Goal: Task Accomplishment & Management: Use online tool/utility

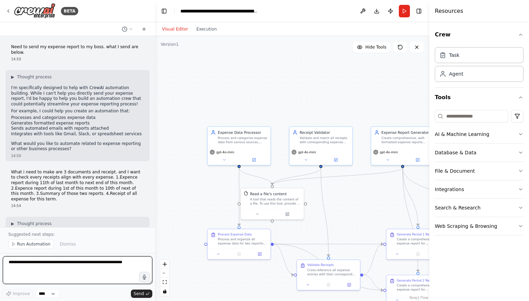
scroll to position [945, 0]
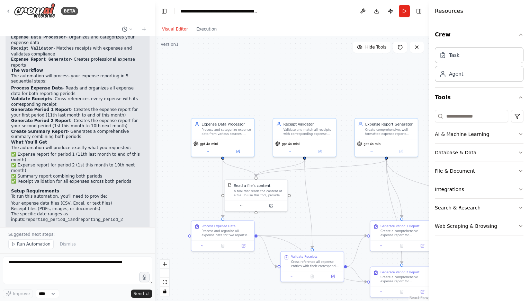
drag, startPoint x: 205, startPoint y: 211, endPoint x: 189, endPoint y: 202, distance: 18.3
click at [189, 202] on div ".deletable-edge-delete-btn { width: 20px; height: 20px; border: 0px solid #ffff…" at bounding box center [292, 168] width 274 height 265
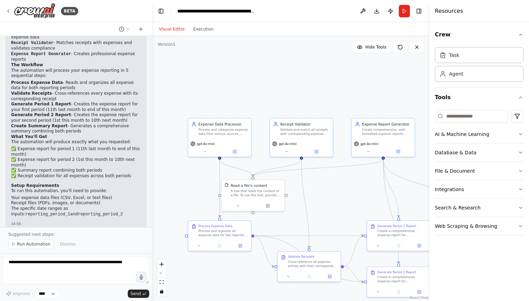
scroll to position [961, 0]
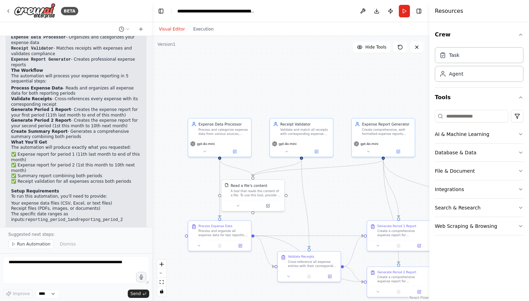
drag, startPoint x: 154, startPoint y: 205, endPoint x: 152, endPoint y: 177, distance: 28.1
click at [152, 177] on div "BETA Need to send my expense report to my boss. what I send are below. 14:50 ▶ …" at bounding box center [264, 150] width 529 height 301
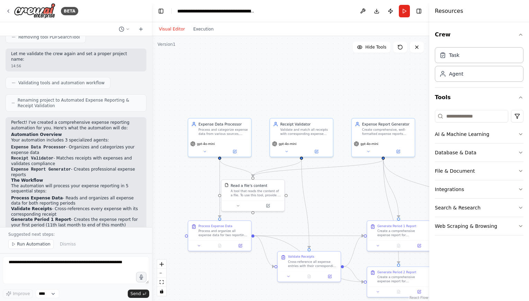
scroll to position [852, 0]
drag, startPoint x: 66, startPoint y: 127, endPoint x: 78, endPoint y: 133, distance: 12.9
click at [78, 166] on li "Expense Report Generator - Creates professional expense reports" at bounding box center [76, 171] width 130 height 11
click at [64, 177] on h2 "The Workflow" at bounding box center [76, 180] width 130 height 6
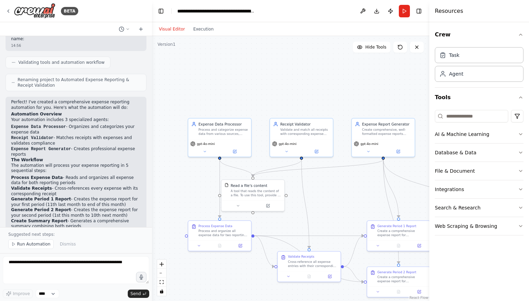
scroll to position [872, 0]
drag, startPoint x: 55, startPoint y: 136, endPoint x: 66, endPoint y: 141, distance: 12.6
click at [66, 174] on li "Process Expense Data - Reads and organizes all expense data for both reporting …" at bounding box center [76, 179] width 130 height 11
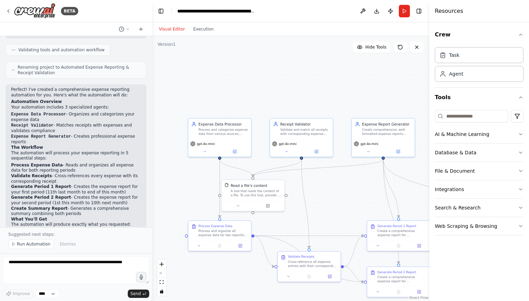
scroll to position [885, 0]
click at [97, 183] on li "Generate Period 1 Report - Creates the expense report for your first period (11…" at bounding box center [76, 188] width 130 height 11
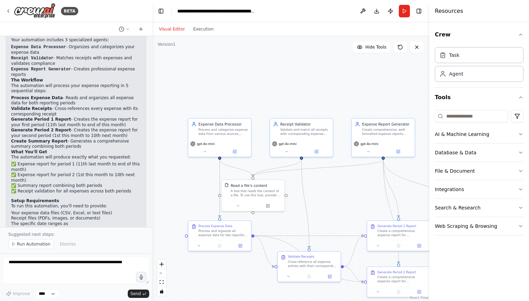
scroll to position [961, 0]
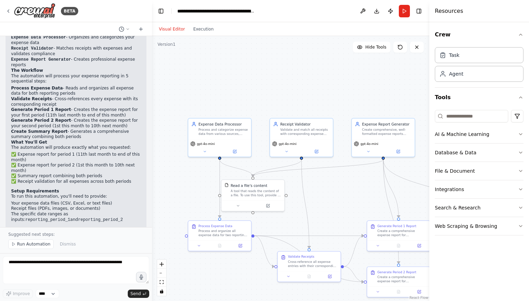
drag, startPoint x: 68, startPoint y: 198, endPoint x: 76, endPoint y: 217, distance: 20.3
click at [76, 240] on div "The automation is ready to run! When you run it, you'll be prompted to provide …" at bounding box center [76, 254] width 141 height 28
click at [76, 260] on div "14:56" at bounding box center [76, 262] width 130 height 5
drag, startPoint x: 29, startPoint y: 204, endPoint x: 77, endPoint y: 211, distance: 47.9
click at [77, 243] on p "The automation is ready to run! When you run it, you'll be prompted to provide …" at bounding box center [76, 251] width 130 height 16
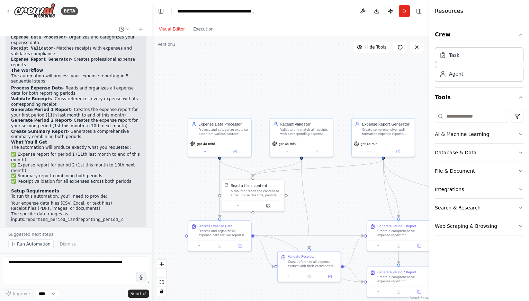
click at [125, 240] on div "The automation is ready to run! When you run it, you'll be prompted to provide …" at bounding box center [76, 254] width 141 height 28
click at [112, 269] on textarea at bounding box center [76, 270] width 146 height 28
click at [57, 294] on select "****" at bounding box center [48, 293] width 24 height 9
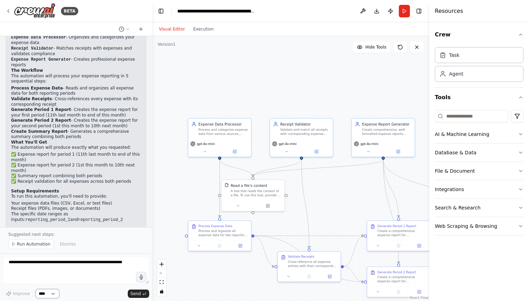
click at [57, 294] on select "****" at bounding box center [48, 293] width 24 height 9
click at [221, 238] on div "Process Expense Data Process and organize all expense data for two reporting pe…" at bounding box center [219, 229] width 63 height 19
click at [199, 244] on icon at bounding box center [199, 244] width 2 height 1
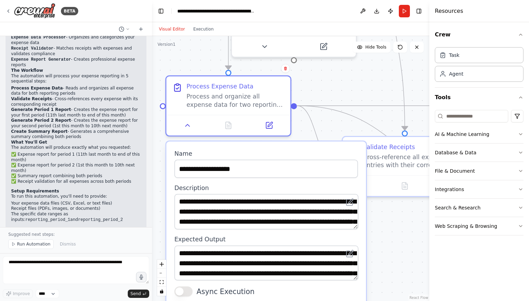
drag, startPoint x: 340, startPoint y: 197, endPoint x: 344, endPoint y: 92, distance: 104.6
click at [344, 92] on div ".deletable-edge-delete-btn { width: 20px; height: 20px; border: 0px solid #ffff…" at bounding box center [290, 168] width 277 height 265
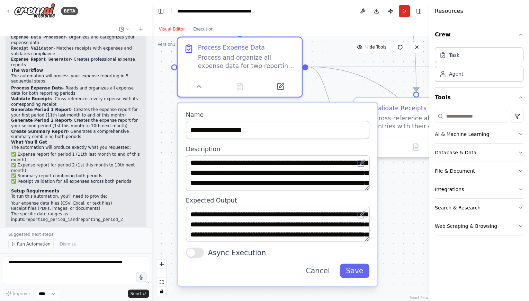
drag, startPoint x: 386, startPoint y: 267, endPoint x: 397, endPoint y: 229, distance: 39.2
click at [397, 229] on div ".deletable-edge-delete-btn { width: 20px; height: 20px; border: 0px solid #ffff…" at bounding box center [290, 168] width 277 height 265
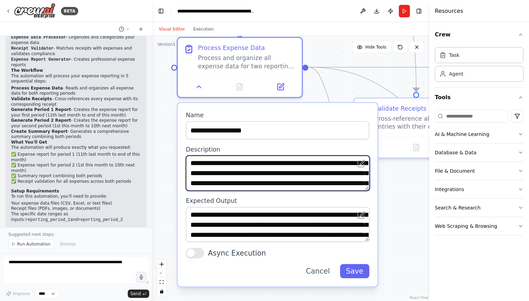
drag, startPoint x: 244, startPoint y: 171, endPoint x: 346, endPoint y: 179, distance: 102.8
click at [346, 179] on textarea "**********" at bounding box center [278, 172] width 184 height 35
click at [299, 181] on textarea "**********" at bounding box center [278, 172] width 184 height 35
click at [329, 182] on textarea "**********" at bounding box center [278, 172] width 184 height 35
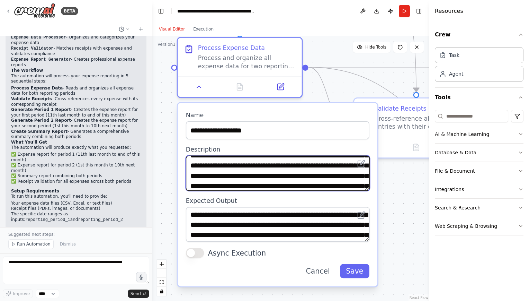
scroll to position [19, 0]
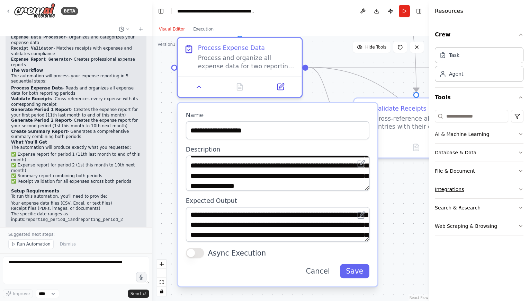
click at [455, 188] on button "Integrations" at bounding box center [479, 189] width 89 height 18
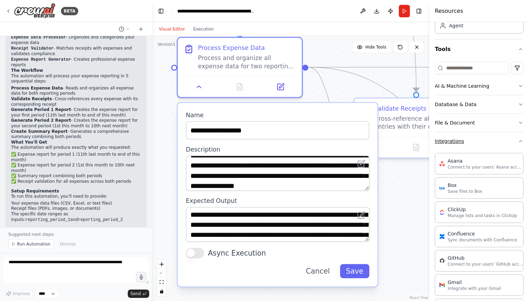
scroll to position [47, 0]
click at [518, 142] on icon "button" at bounding box center [521, 142] width 6 height 6
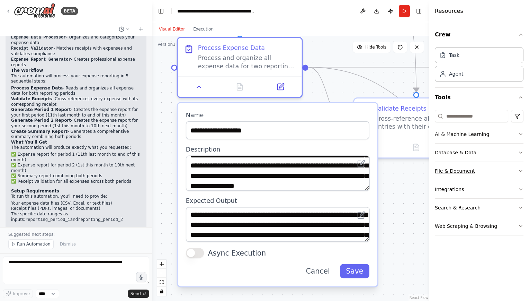
click at [499, 173] on button "File & Document" at bounding box center [479, 171] width 89 height 18
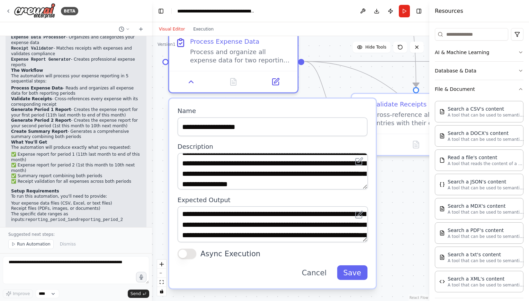
scroll to position [85, 0]
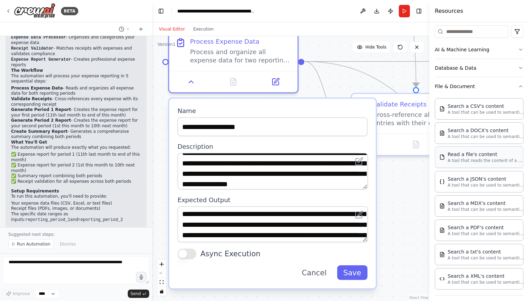
click at [476, 165] on div "Read a file's content A tool that reads the content of a file. To use this tool…" at bounding box center [479, 156] width 89 height 21
click at [468, 158] on p "A tool that reads the content of a file. To use this tool, provide a 'file_path…" at bounding box center [486, 161] width 76 height 6
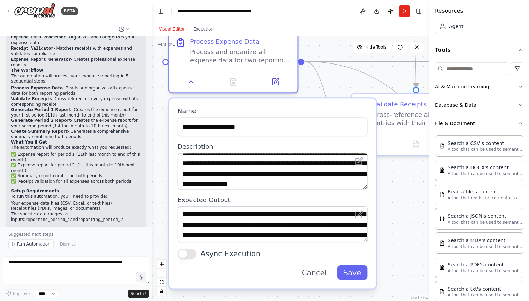
scroll to position [45, 0]
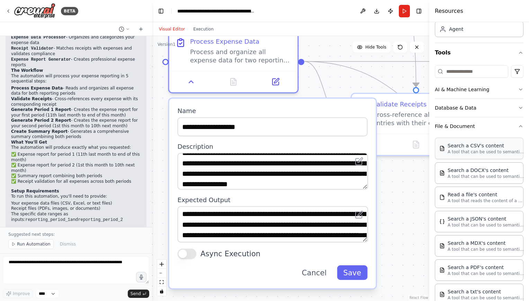
click at [471, 156] on div "Search a CSV's content A tool that can be used to semantic search a query from …" at bounding box center [479, 147] width 89 height 21
click at [518, 123] on icon "button" at bounding box center [521, 126] width 6 height 6
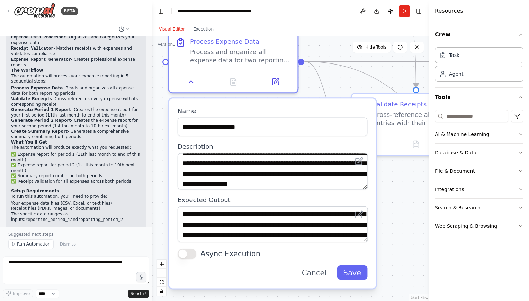
click at [519, 172] on icon "button" at bounding box center [521, 171] width 6 height 6
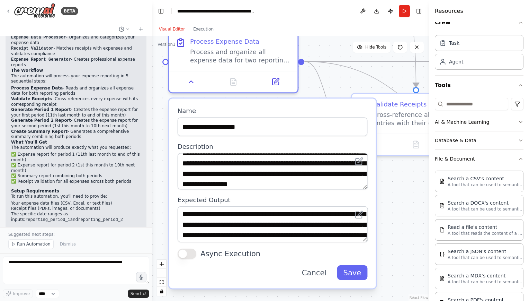
scroll to position [14, 0]
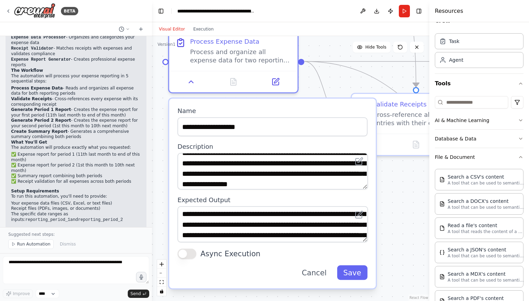
click at [397, 231] on div ".deletable-edge-delete-btn { width: 20px; height: 20px; border: 0px solid #ffff…" at bounding box center [290, 168] width 277 height 265
click at [321, 278] on button "Cancel" at bounding box center [314, 272] width 37 height 15
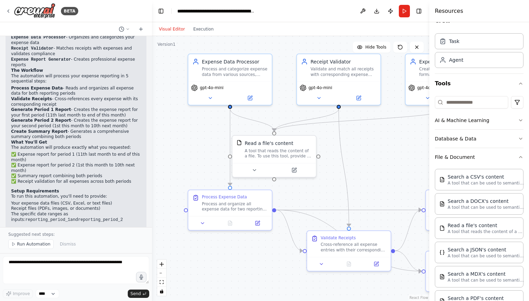
drag, startPoint x: 301, startPoint y: 168, endPoint x: 274, endPoint y: 279, distance: 114.4
click at [274, 279] on div ".deletable-edge-delete-btn { width: 20px; height: 20px; border: 0px solid #ffff…" at bounding box center [290, 168] width 277 height 265
click at [273, 155] on div "A tool that reads the content of a file. To use this tool, provide a 'file_path…" at bounding box center [278, 151] width 67 height 11
click at [296, 170] on icon at bounding box center [297, 169] width 4 height 4
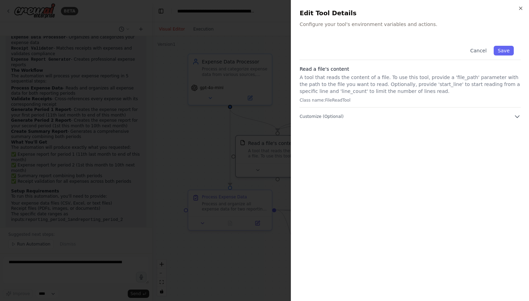
click at [429, 25] on p "Configure your tool's environment variables and actions." at bounding box center [410, 24] width 221 height 7
click at [484, 53] on button "Cancel" at bounding box center [478, 51] width 25 height 10
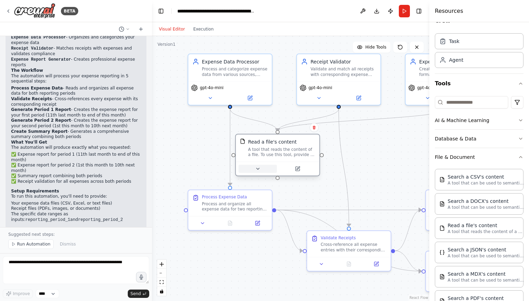
click at [260, 168] on icon at bounding box center [258, 169] width 6 height 6
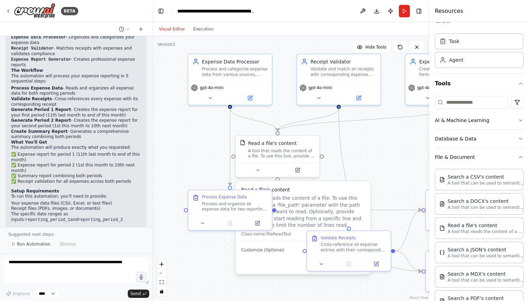
click at [374, 151] on div ".deletable-edge-delete-btn { width: 20px; height: 20px; border: 0px solid #ffff…" at bounding box center [290, 168] width 277 height 265
click at [86, 274] on textarea at bounding box center [76, 270] width 146 height 28
type textarea "**********"
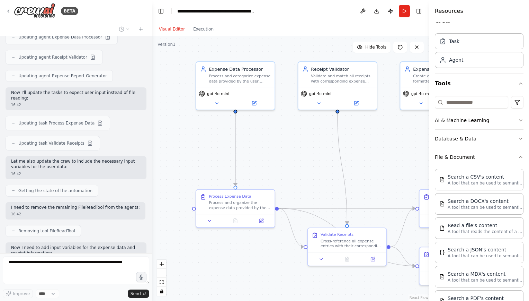
scroll to position [1294, 0]
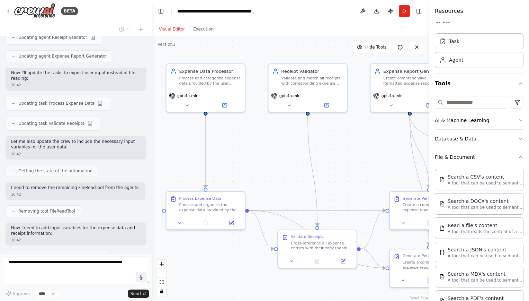
drag, startPoint x: 394, startPoint y: 161, endPoint x: 310, endPoint y: 145, distance: 85.4
click at [310, 145] on div ".deletable-edge-delete-btn { width: 20px; height: 20px; border: 0px solid #ffff…" at bounding box center [290, 168] width 277 height 265
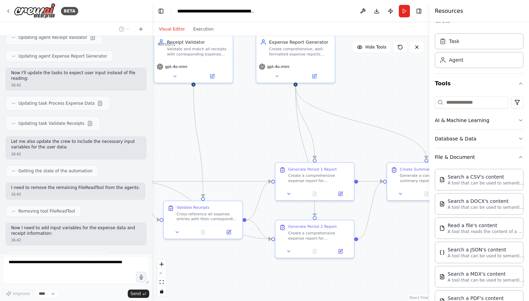
drag, startPoint x: 310, startPoint y: 145, endPoint x: 249, endPoint y: 134, distance: 62.0
click at [249, 134] on div ".deletable-edge-delete-btn { width: 20px; height: 20px; border: 0px solid #ffff…" at bounding box center [290, 168] width 277 height 265
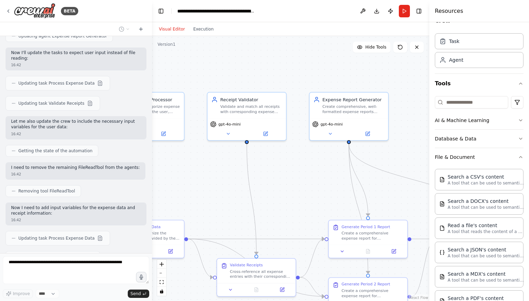
drag, startPoint x: 249, startPoint y: 134, endPoint x: 310, endPoint y: 189, distance: 82.1
click at [310, 189] on div ".deletable-edge-delete-btn { width: 20px; height: 20px; border: 0px solid #ffff…" at bounding box center [290, 168] width 277 height 265
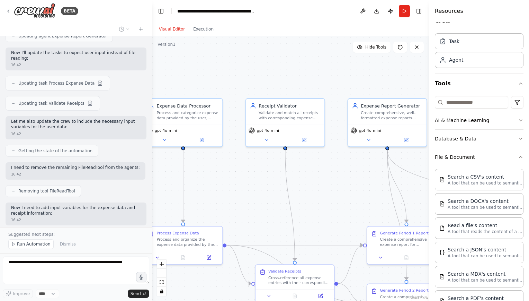
drag, startPoint x: 310, startPoint y: 189, endPoint x: 354, endPoint y: 199, distance: 44.7
click at [354, 199] on div ".deletable-edge-delete-btn { width: 20px; height: 20px; border: 0px solid #ffff…" at bounding box center [290, 168] width 277 height 265
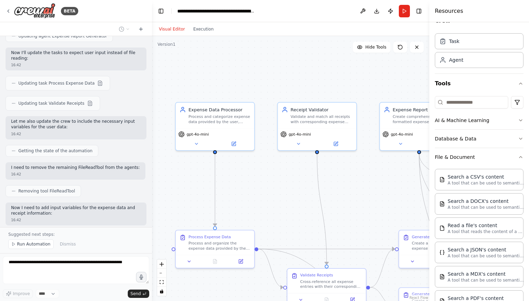
drag, startPoint x: 348, startPoint y: 197, endPoint x: 368, endPoint y: 199, distance: 20.6
click at [368, 199] on div ".deletable-edge-delete-btn { width: 20px; height: 20px; border: 0px solid #ffff…" at bounding box center [290, 168] width 277 height 265
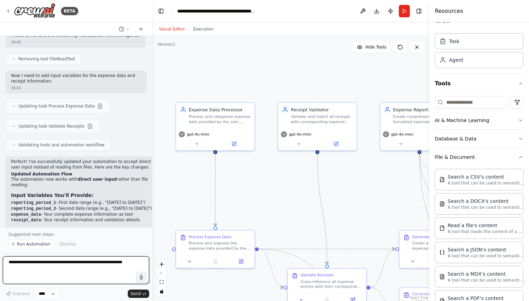
scroll to position [1446, 0]
drag, startPoint x: 55, startPoint y: 150, endPoint x: 136, endPoint y: 171, distance: 83.7
click at [136, 201] on ol "reporting_period_1 - First date range (e.g., "November 11 to November 30, 2024"…" at bounding box center [84, 212] width 147 height 23
click at [82, 183] on div "Perfect! I've successfully updated your automation to accept direct user input …" at bounding box center [84, 258] width 147 height 197
drag, startPoint x: 54, startPoint y: 149, endPoint x: 61, endPoint y: 166, distance: 19.0
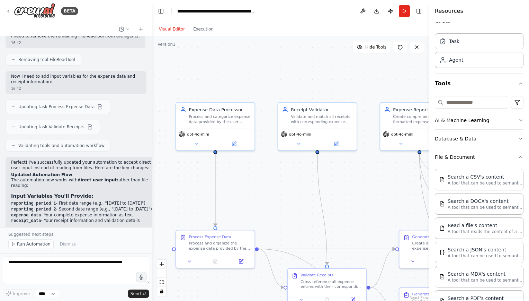
click at [61, 201] on ol "reporting_period_1 - First date range (e.g., "November 11 to November 30, 2024"…" at bounding box center [84, 212] width 147 height 23
click at [118, 184] on div "Perfect! I've successfully updated your automation to accept direct user input …" at bounding box center [84, 258] width 147 height 197
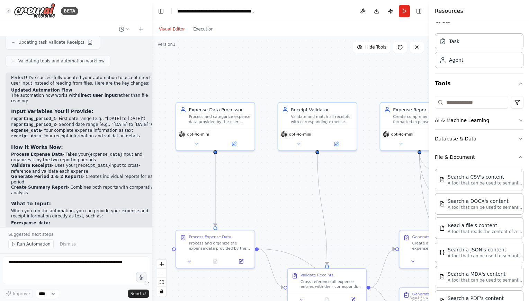
scroll to position [1534, 0]
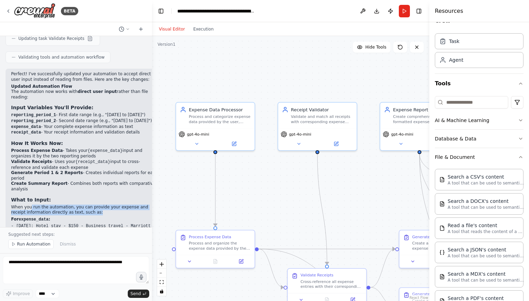
drag, startPoint x: 30, startPoint y: 165, endPoint x: 95, endPoint y: 170, distance: 64.6
click at [95, 204] on p "When you run the automation, you can provide your expense and receipt informati…" at bounding box center [84, 209] width 147 height 11
click at [127, 204] on p "When you run the automation, you can provide your expense and receipt informati…" at bounding box center [84, 209] width 147 height 11
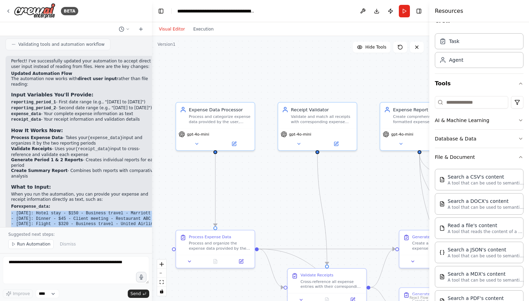
drag, startPoint x: 11, startPoint y: 170, endPoint x: 24, endPoint y: 205, distance: 37.3
click at [24, 205] on div "Perfect! I've successfully updated your automation to accept direct user input …" at bounding box center [84, 157] width 147 height 197
click at [110, 234] on code "- Hotel receipt: $150, Dec 5, Marriott - CONFIRMED - Dinner receipt: $45, Dec 8…" at bounding box center [84, 242] width 147 height 16
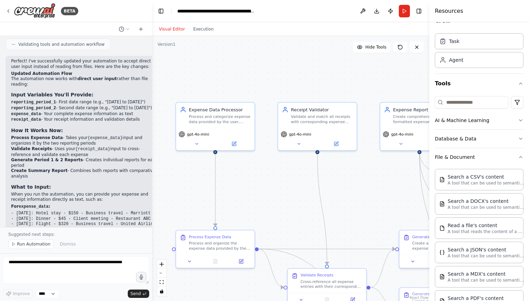
click at [110, 250] on p "The automation is now ready to run with your direct input!" at bounding box center [84, 253] width 147 height 6
click at [119, 213] on div "Perfect! I've successfully updated your automation to accept direct user input …" at bounding box center [85, 160] width 158 height 209
click at [66, 269] on textarea at bounding box center [76, 270] width 146 height 28
type textarea "**********"
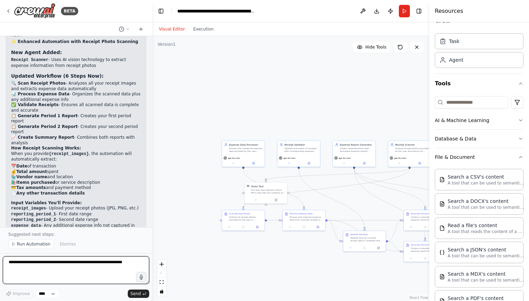
scroll to position [2158, 0]
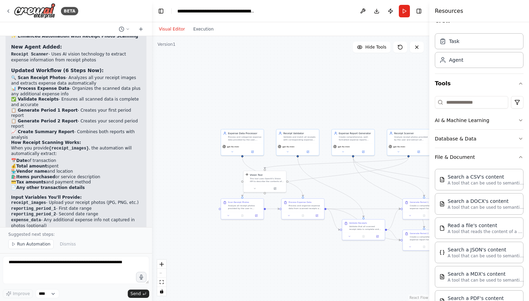
drag, startPoint x: 152, startPoint y: 213, endPoint x: 151, endPoint y: 202, distance: 11.5
click at [151, 202] on div "BETA Need to send my expense report to my boss. what I send are below. 14:50 ▶ …" at bounding box center [264, 150] width 529 height 301
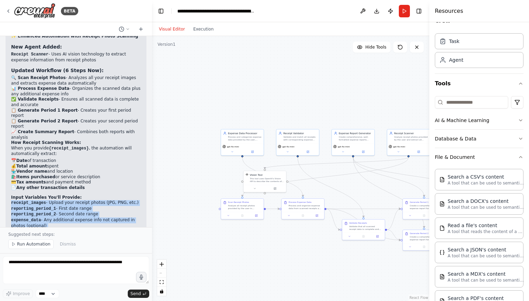
drag, startPoint x: 124, startPoint y: 120, endPoint x: 122, endPoint y: 174, distance: 53.7
click at [122, 174] on div "Excellent! I've successfully updated your automation to include receipt photo s…" at bounding box center [76, 158] width 130 height 284
click at [191, 173] on div ".deletable-edge-delete-btn { width: 20px; height: 20px; border: 0px solid #ffff…" at bounding box center [290, 168] width 277 height 265
click at [178, 210] on div ".deletable-edge-delete-btn { width: 20px; height: 20px; border: 0px solid #ffff…" at bounding box center [290, 168] width 277 height 265
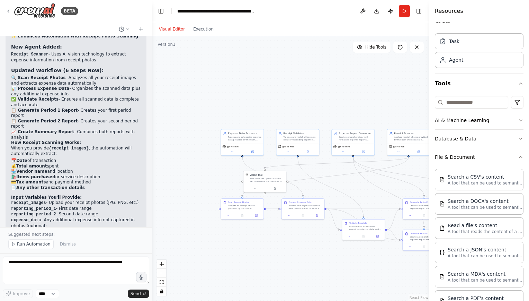
click at [119, 243] on div "Run Automation Dismiss" at bounding box center [75, 244] width 135 height 10
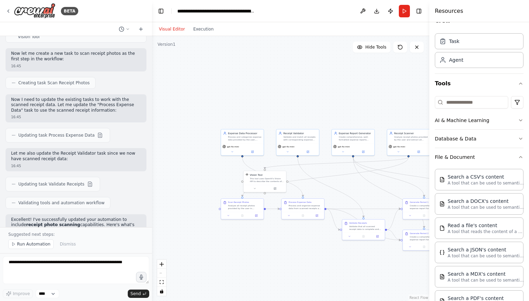
scroll to position [1954, 0]
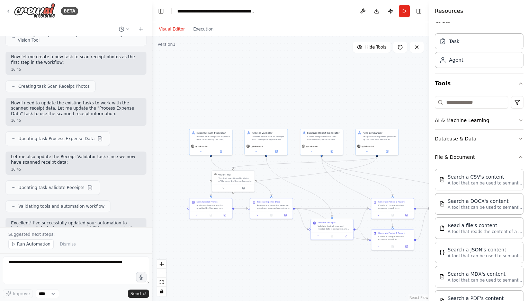
drag, startPoint x: 339, startPoint y: 265, endPoint x: 308, endPoint y: 265, distance: 31.5
click at [308, 265] on div ".deletable-edge-delete-btn { width: 20px; height: 20px; border: 0px solid #ffff…" at bounding box center [290, 168] width 277 height 265
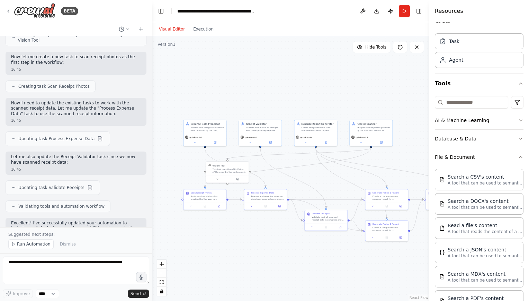
drag, startPoint x: 350, startPoint y: 88, endPoint x: 344, endPoint y: 79, distance: 11.0
click at [344, 79] on div ".deletable-edge-delete-btn { width: 20px; height: 20px; border: 0px solid #ffff…" at bounding box center [290, 168] width 277 height 265
click at [375, 132] on div "Receipt Scanner Analyze receipt photos provided by the user and extract all rel…" at bounding box center [370, 126] width 43 height 14
click at [400, 133] on div ".deletable-edge-delete-btn { width: 20px; height: 20px; border: 0px solid #ffff…" at bounding box center [290, 168] width 277 height 265
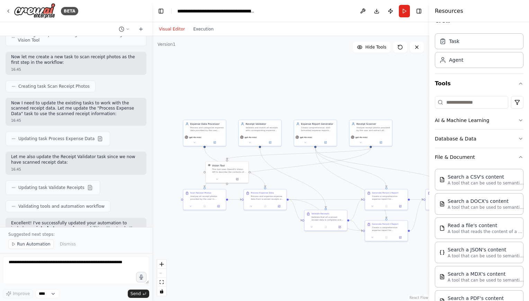
click at [405, 151] on div ".deletable-edge-delete-btn { width: 20px; height: 20px; border: 0px solid #ffff…" at bounding box center [290, 168] width 277 height 265
click at [165, 264] on button "zoom in" at bounding box center [161, 263] width 9 height 9
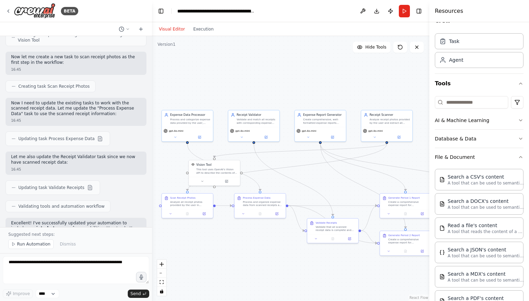
click at [258, 245] on div ".deletable-edge-delete-btn { width: 20px; height: 20px; border: 0px solid #ffff…" at bounding box center [290, 168] width 277 height 265
click at [162, 266] on button "zoom in" at bounding box center [161, 263] width 9 height 9
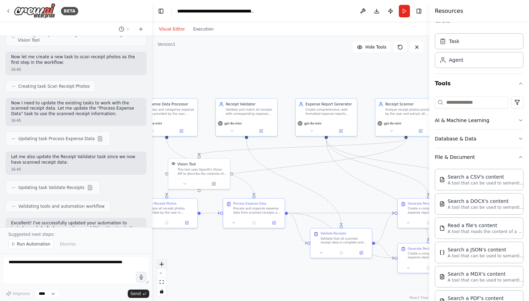
click at [162, 266] on button "zoom in" at bounding box center [161, 263] width 9 height 9
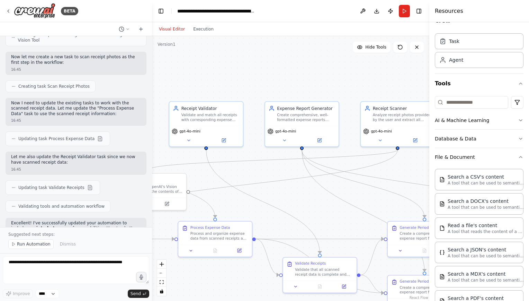
drag, startPoint x: 335, startPoint y: 185, endPoint x: 235, endPoint y: 247, distance: 117.4
click at [235, 247] on div ".deletable-edge-delete-btn { width: 20px; height: 20px; border: 0px solid #ffff…" at bounding box center [290, 168] width 277 height 265
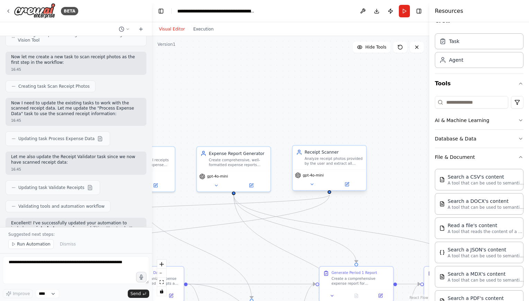
click at [334, 169] on div "gpt-4o-mini" at bounding box center [330, 179] width 74 height 21
click at [309, 184] on button at bounding box center [312, 183] width 34 height 7
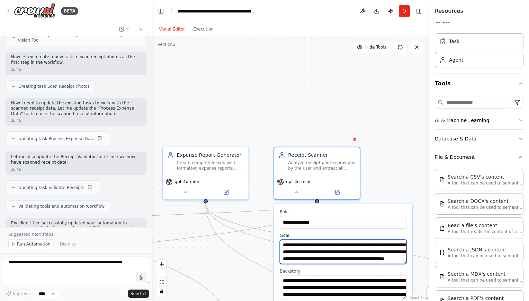
scroll to position [7, 0]
click at [405, 239] on div at bounding box center [343, 239] width 127 height 0
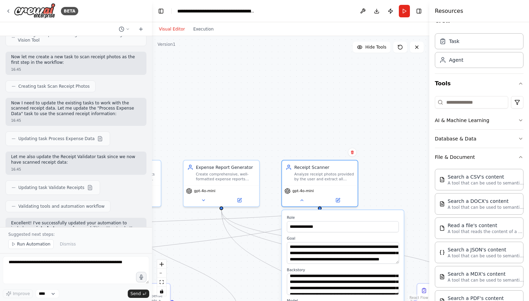
scroll to position [14, 0]
click at [397, 273] on div at bounding box center [343, 273] width 112 height 0
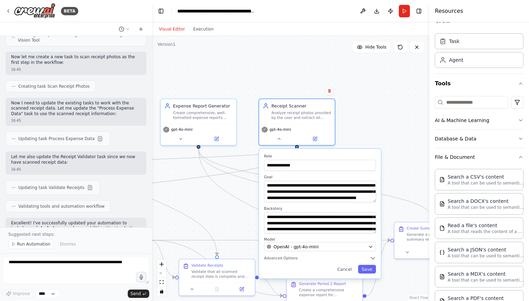
drag, startPoint x: 395, startPoint y: 202, endPoint x: 372, endPoint y: 141, distance: 65.4
click at [372, 141] on div ".deletable-edge-delete-btn { width: 20px; height: 20px; border: 0px solid #ffff…" at bounding box center [290, 168] width 277 height 265
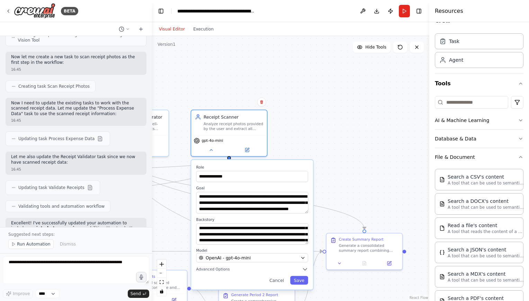
drag, startPoint x: 389, startPoint y: 132, endPoint x: 321, endPoint y: 143, distance: 68.8
click at [321, 143] on div ".deletable-edge-delete-btn { width: 20px; height: 20px; border: 0px solid #ffff…" at bounding box center [290, 168] width 277 height 265
drag, startPoint x: 321, startPoint y: 143, endPoint x: 384, endPoint y: 151, distance: 63.5
click at [384, 151] on div ".deletable-edge-delete-btn { width: 20px; height: 20px; border: 0px solid #ffff…" at bounding box center [290, 168] width 277 height 265
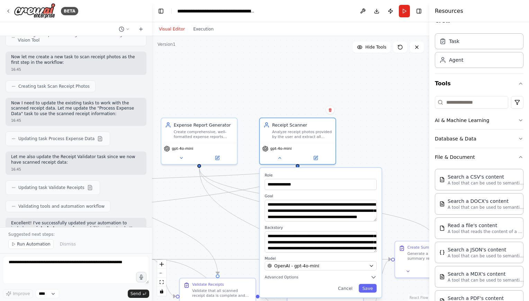
drag, startPoint x: 366, startPoint y: 146, endPoint x: 371, endPoint y: 147, distance: 5.6
click at [371, 147] on div ".deletable-edge-delete-btn { width: 20px; height: 20px; border: 0px solid #ffff…" at bounding box center [290, 168] width 277 height 265
drag, startPoint x: 371, startPoint y: 147, endPoint x: 427, endPoint y: 130, distance: 57.9
click at [427, 130] on div "BETA Need to send my expense report to my boss. what I send are below. 14:50 ▶ …" at bounding box center [264, 150] width 529 height 301
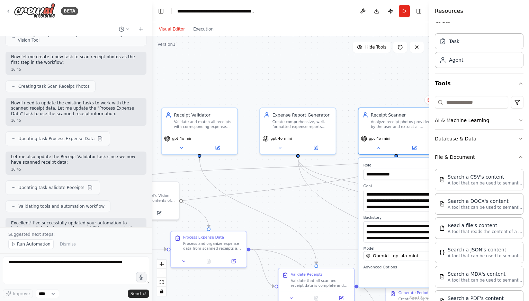
drag, startPoint x: 270, startPoint y: 85, endPoint x: 307, endPoint y: 91, distance: 37.9
click at [307, 91] on div ".deletable-edge-delete-btn { width: 20px; height: 20px; border: 0px solid #ffff…" at bounding box center [290, 168] width 277 height 265
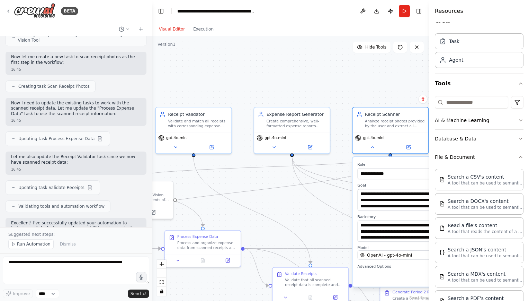
click at [307, 91] on div ".deletable-edge-delete-btn { width: 20px; height: 20px; border: 0px solid #ffff…" at bounding box center [290, 168] width 277 height 265
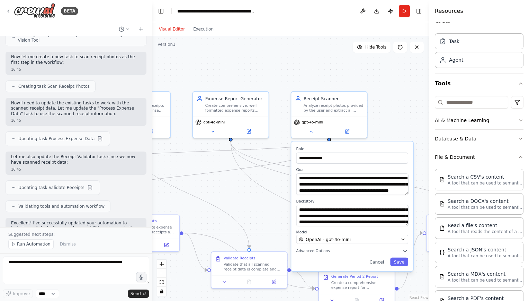
drag, startPoint x: 312, startPoint y: 225, endPoint x: 250, endPoint y: 210, distance: 63.2
click at [250, 210] on div ".deletable-edge-delete-btn { width: 20px; height: 20px; border: 0px solid #ffff…" at bounding box center [290, 168] width 277 height 265
click at [375, 259] on button "Cancel" at bounding box center [377, 261] width 22 height 9
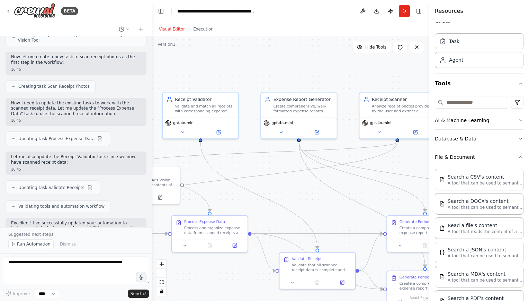
drag, startPoint x: 225, startPoint y: 202, endPoint x: 313, endPoint y: 201, distance: 88.0
click at [313, 201] on div ".deletable-edge-delete-btn { width: 20px; height: 20px; border: 0px solid #ffff…" at bounding box center [290, 168] width 277 height 265
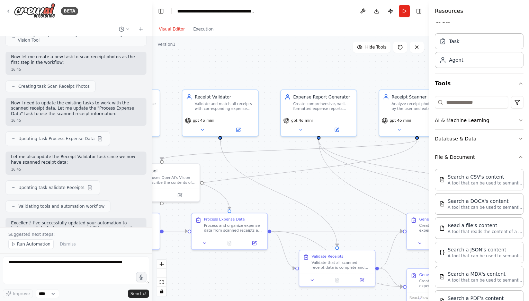
click at [150, 195] on div at bounding box center [150, 150] width 3 height 301
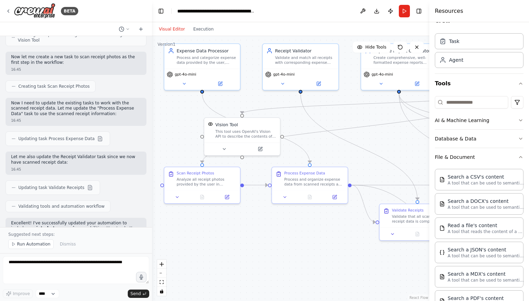
drag, startPoint x: 285, startPoint y: 189, endPoint x: 365, endPoint y: 143, distance: 92.6
click at [365, 143] on div ".deletable-edge-delete-btn { width: 20px; height: 20px; border: 0px solid #ffff…" at bounding box center [290, 168] width 277 height 265
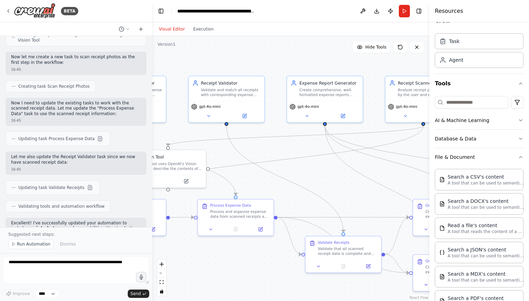
drag, startPoint x: 301, startPoint y: 226, endPoint x: 219, endPoint y: 261, distance: 89.4
click at [219, 261] on div ".deletable-edge-delete-btn { width: 20px; height: 20px; border: 0px solid #ffff…" at bounding box center [290, 168] width 277 height 265
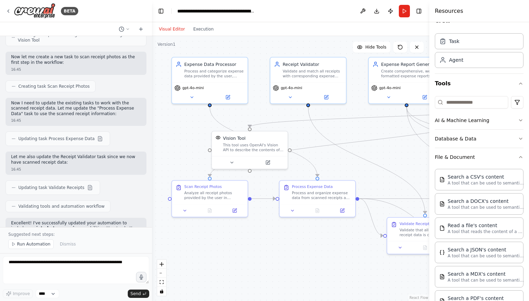
drag, startPoint x: 215, startPoint y: 273, endPoint x: 305, endPoint y: 251, distance: 92.5
click at [305, 251] on div ".deletable-edge-delete-btn { width: 20px; height: 20px; border: 0px solid #ffff…" at bounding box center [290, 168] width 277 height 265
click at [230, 191] on div "Analyze all receipt photos provided by the user in {receipt_images} and extract…" at bounding box center [214, 194] width 60 height 10
click at [233, 194] on div "Analyze all receipt photos provided by the user in {receipt_images} and extract…" at bounding box center [214, 194] width 60 height 10
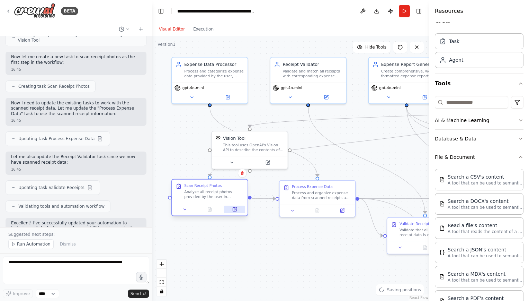
click at [237, 209] on icon at bounding box center [234, 209] width 5 height 5
click at [185, 211] on button at bounding box center [185, 208] width 21 height 7
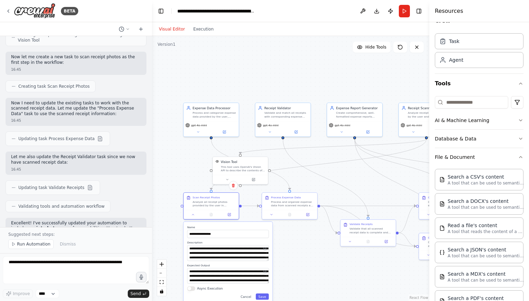
click at [391, 276] on div ".deletable-edge-delete-btn { width: 20px; height: 20px; border: 0px solid #ffff…" at bounding box center [290, 168] width 277 height 265
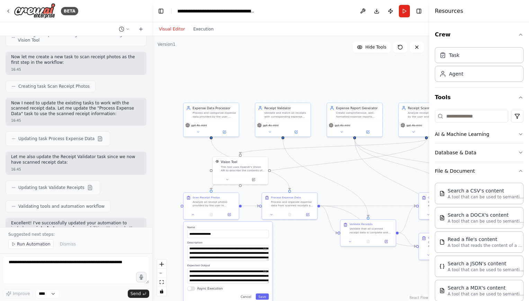
scroll to position [143, 0]
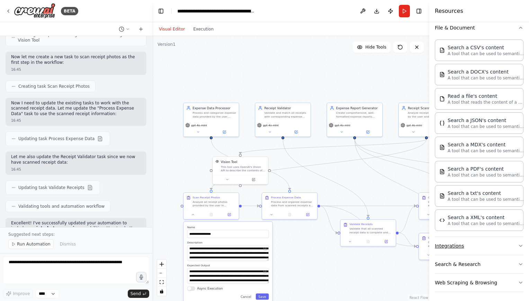
click at [509, 244] on button "Integrations" at bounding box center [479, 246] width 89 height 18
click at [518, 262] on icon "button" at bounding box center [521, 264] width 6 height 6
click at [506, 250] on button "Integrations" at bounding box center [479, 246] width 89 height 18
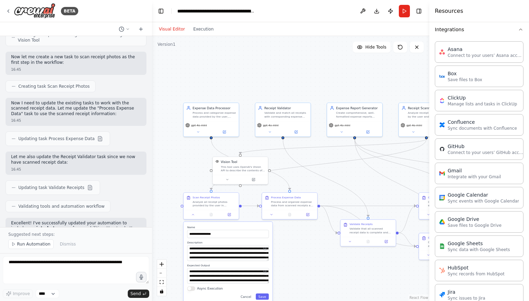
scroll to position [359, 0]
click at [470, 222] on p "Save files to Google Drive" at bounding box center [475, 225] width 54 height 6
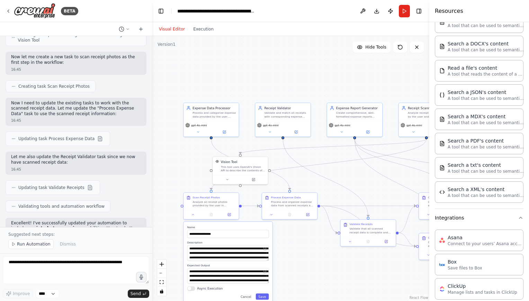
scroll to position [0, 0]
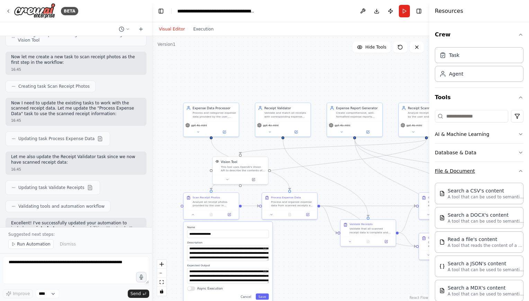
click at [512, 172] on button "File & Document" at bounding box center [479, 171] width 89 height 18
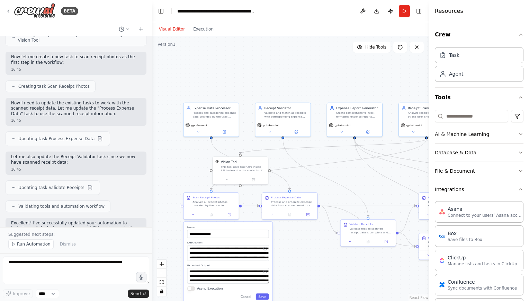
click at [512, 154] on button "Database & Data" at bounding box center [479, 152] width 89 height 18
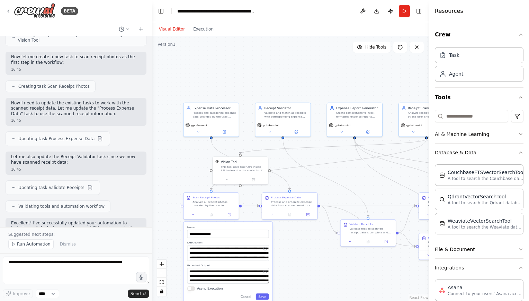
click at [514, 157] on button "Database & Data" at bounding box center [479, 152] width 89 height 18
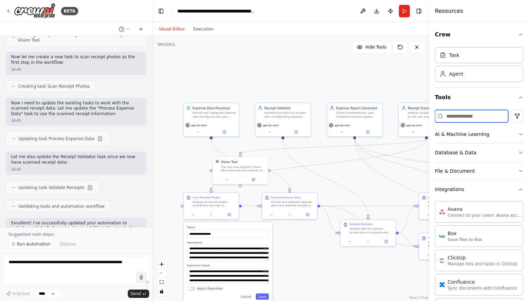
click at [475, 112] on input at bounding box center [471, 116] width 73 height 12
click at [391, 92] on div ".deletable-edge-delete-btn { width: 20px; height: 20px; border: 0px solid #ffff…" at bounding box center [290, 168] width 277 height 265
click at [309, 270] on div ".deletable-edge-delete-btn { width: 20px; height: 20px; border: 0px solid #ffff…" at bounding box center [290, 168] width 277 height 265
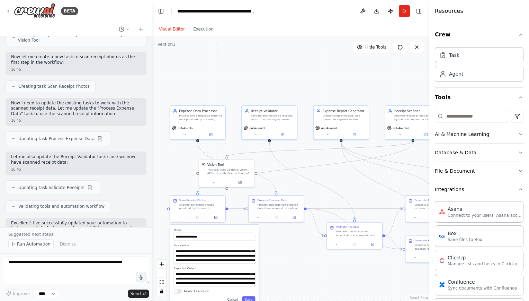
drag, startPoint x: 309, startPoint y: 270, endPoint x: 330, endPoint y: 265, distance: 22.1
click at [330, 265] on div ".deletable-edge-delete-btn { width: 20px; height: 20px; border: 0px solid #ffff…" at bounding box center [290, 168] width 277 height 265
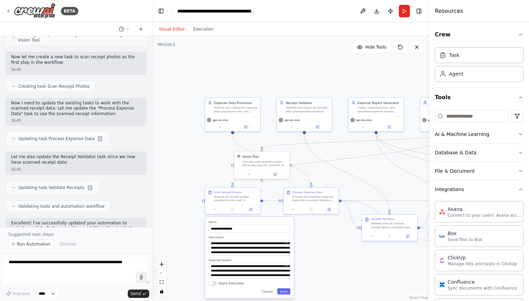
click at [194, 182] on div ".deletable-edge-delete-btn { width: 20px; height: 20px; border: 0px solid #ffff…" at bounding box center [290, 168] width 277 height 265
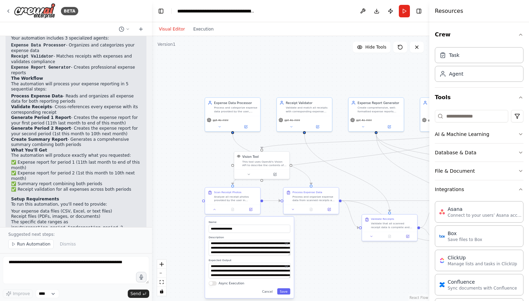
scroll to position [945, 0]
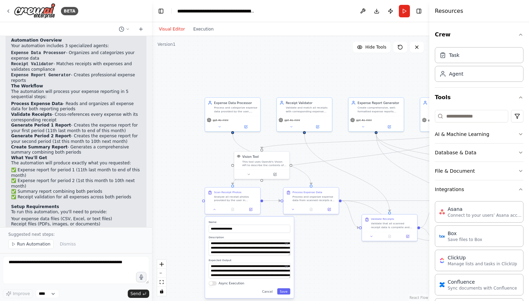
click at [149, 120] on div at bounding box center [150, 150] width 3 height 301
click at [25, 11] on img at bounding box center [35, 11] width 42 height 16
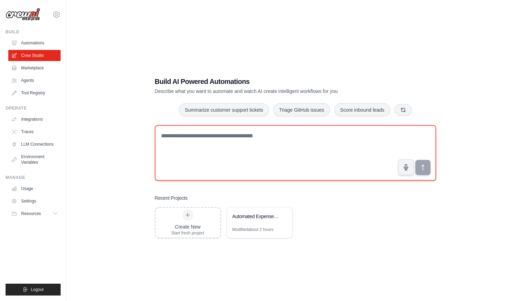
click at [201, 139] on textarea at bounding box center [295, 152] width 281 height 55
paste textarea "**********"
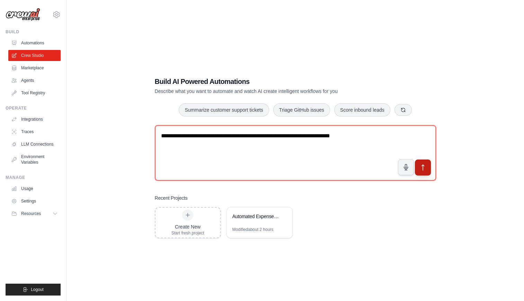
type textarea "**********"
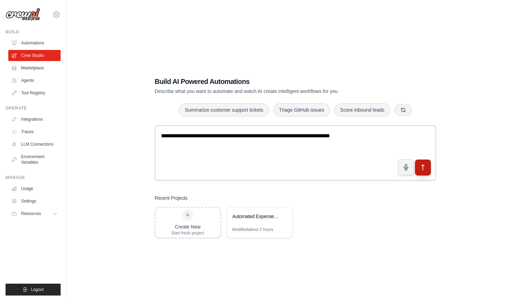
click at [420, 166] on icon "submit" at bounding box center [422, 167] width 7 height 7
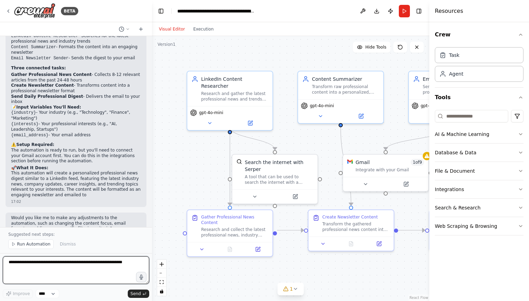
scroll to position [541, 0]
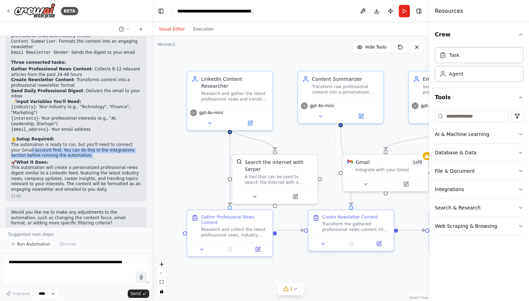
drag, startPoint x: 21, startPoint y: 137, endPoint x: 73, endPoint y: 143, distance: 52.9
click at [73, 143] on p "The automation is ready to run, but you'll need to connect your Gmail account f…" at bounding box center [76, 150] width 130 height 16
click at [176, 143] on div ".deletable-edge-delete-btn { width: 20px; height: 20px; border: 0px solid #ffff…" at bounding box center [290, 168] width 277 height 265
click at [122, 173] on p "This automation will create a personalized professional news digest similar to …" at bounding box center [76, 178] width 130 height 27
click at [79, 193] on div "17:02" at bounding box center [76, 195] width 130 height 5
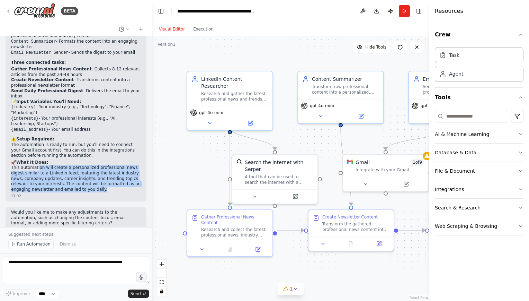
drag, startPoint x: 36, startPoint y: 155, endPoint x: 85, endPoint y: 176, distance: 53.5
click at [85, 176] on p "This automation will create a personalized professional news digest similar to …" at bounding box center [76, 178] width 130 height 27
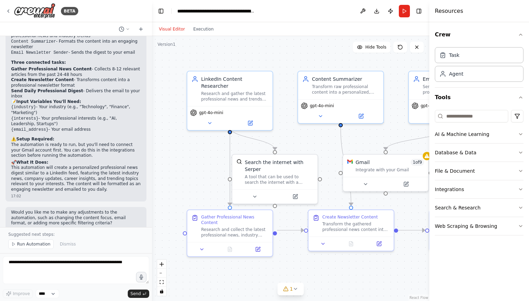
click at [92, 160] on h2 "🚀 What It Does:" at bounding box center [76, 163] width 130 height 6
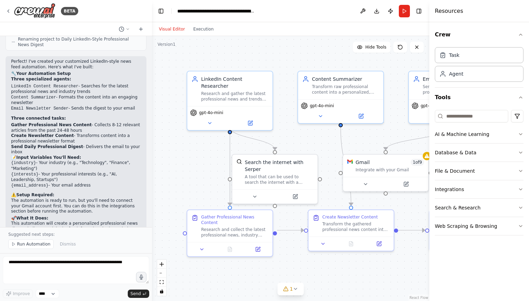
scroll to position [482, 0]
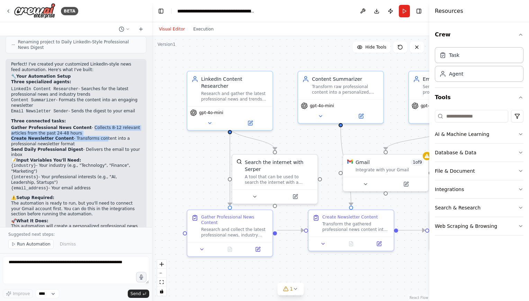
drag, startPoint x: 78, startPoint y: 118, endPoint x: 90, endPoint y: 131, distance: 18.1
click at [90, 131] on ol "Gather Professional News Content - Collects 8-12 relevant articles from the pas…" at bounding box center [76, 141] width 130 height 33
click at [70, 137] on li "Create Newsletter Content - Transforms content into a professional newsletter f…" at bounding box center [76, 141] width 130 height 11
click at [11, 154] on div "Perfect! I've created your customized LinkedIn-style news feed automation. Here…" at bounding box center [76, 159] width 141 height 201
drag, startPoint x: 11, startPoint y: 154, endPoint x: 97, endPoint y: 175, distance: 88.5
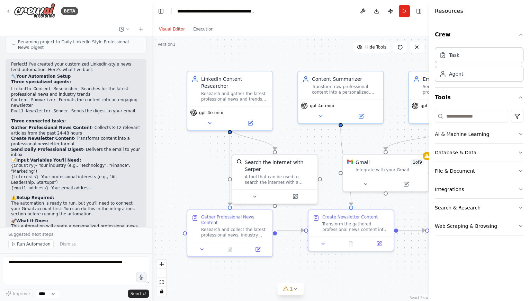
click at [97, 175] on ul "{industry} - Your industry (e.g., "Technology", "Finance", "Marketing") {intere…" at bounding box center [76, 177] width 130 height 28
copy ul "{industry} - Your industry (e.g., "Technology", "Finance", "Marketing") {intere…"
click at [88, 267] on textarea at bounding box center [76, 270] width 146 height 28
paste textarea "**********"
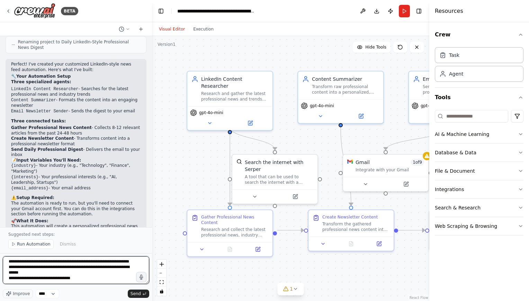
scroll to position [0, 0]
click at [45, 275] on textarea "**********" at bounding box center [76, 270] width 146 height 28
click at [74, 273] on textarea "**********" at bounding box center [76, 270] width 146 height 28
click at [38, 268] on textarea "**********" at bounding box center [76, 270] width 146 height 28
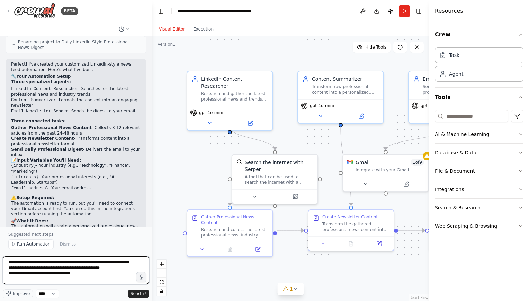
paste textarea "*****"
type textarea "**********"
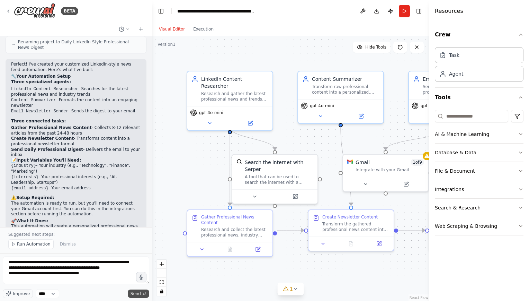
click at [142, 292] on icon "submit" at bounding box center [144, 293] width 4 height 4
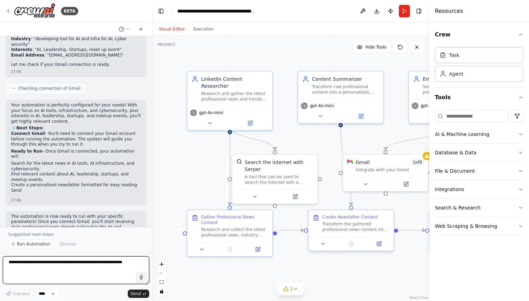
scroll to position [811, 0]
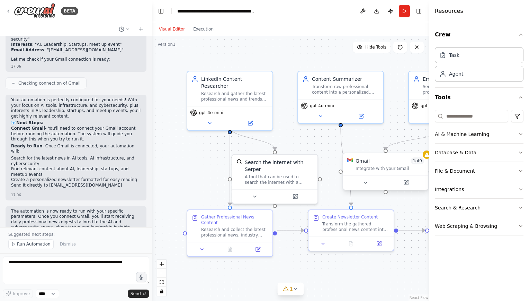
click at [385, 165] on div "Gmail 1 of 9 Integrate with your Gmail" at bounding box center [390, 164] width 69 height 14
click at [408, 181] on icon at bounding box center [406, 183] width 6 height 6
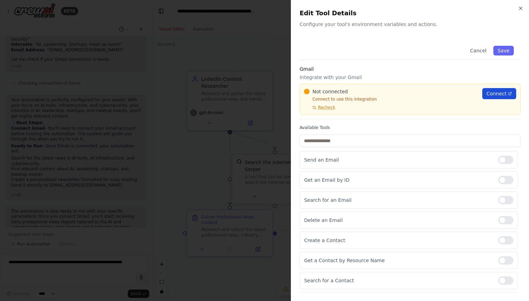
click at [488, 92] on span "Connect" at bounding box center [497, 93] width 20 height 7
click at [475, 50] on button "Cancel" at bounding box center [478, 51] width 25 height 10
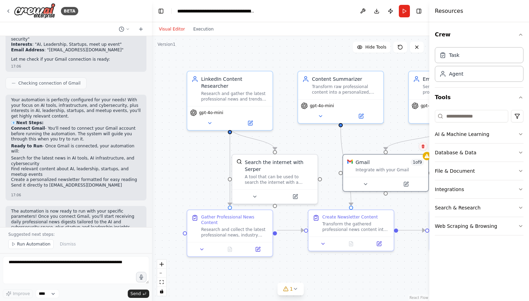
click at [423, 148] on icon at bounding box center [423, 146] width 3 height 4
click at [401, 146] on button "Confirm" at bounding box center [403, 146] width 25 height 8
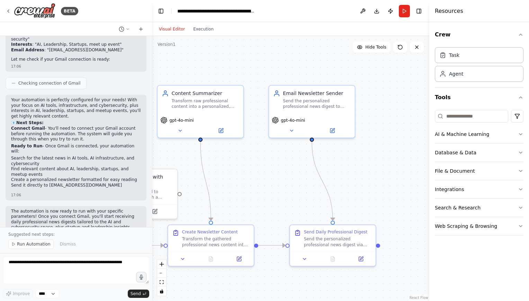
drag, startPoint x: 384, startPoint y: 268, endPoint x: 240, endPoint y: 282, distance: 144.4
click at [240, 282] on div ".deletable-edge-delete-btn { width: 20px; height: 20px; border: 0px solid #ffff…" at bounding box center [290, 168] width 277 height 265
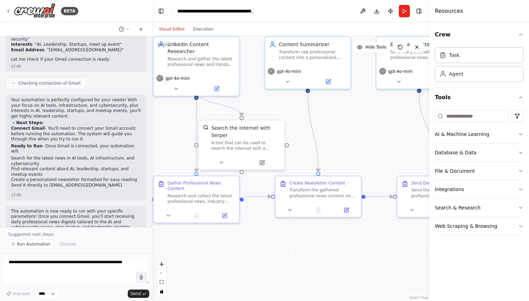
drag, startPoint x: 240, startPoint y: 282, endPoint x: 353, endPoint y: 240, distance: 120.3
click at [353, 240] on div ".deletable-edge-delete-btn { width: 20px; height: 20px; border: 0px solid #ffff…" at bounding box center [290, 168] width 277 height 265
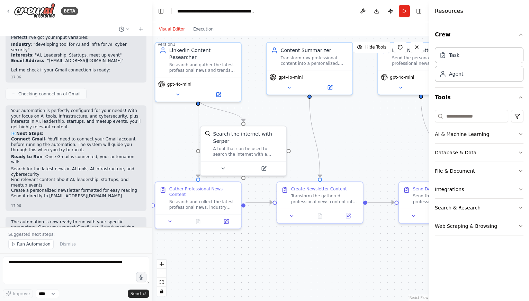
scroll to position [801, 0]
click at [505, 190] on button "Integrations" at bounding box center [479, 189] width 89 height 18
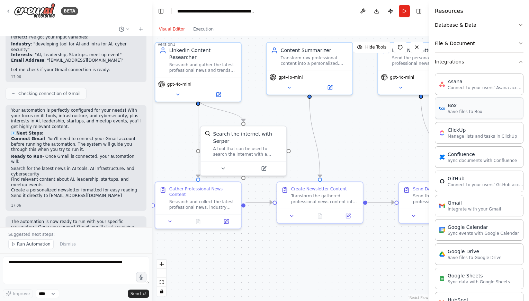
scroll to position [128, 0]
click at [468, 205] on p "Integrate with your Gmail" at bounding box center [474, 208] width 53 height 6
drag, startPoint x: 394, startPoint y: 162, endPoint x: 341, endPoint y: 143, distance: 56.3
click at [348, 143] on div "Gmail 0 of 9 Integrate with your Gmail" at bounding box center [386, 150] width 77 height 14
click at [372, 129] on div at bounding box center [372, 129] width 4 height 4
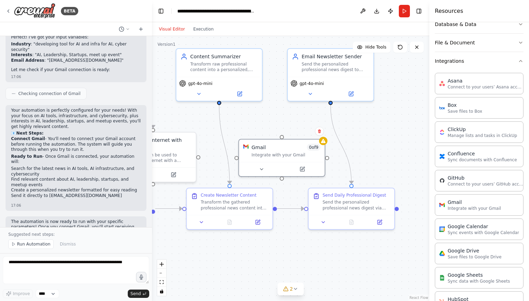
drag, startPoint x: 379, startPoint y: 248, endPoint x: 290, endPoint y: 251, distance: 88.7
click at [290, 251] on div ".deletable-edge-delete-btn { width: 20px; height: 20px; border: 0px solid #ffff…" at bounding box center [290, 168] width 277 height 265
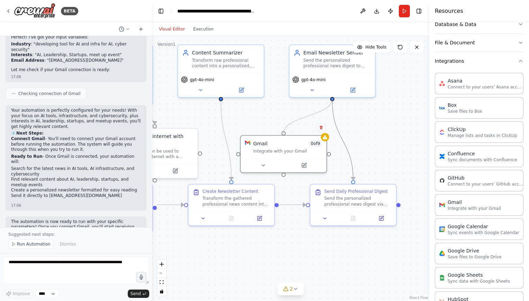
drag, startPoint x: 285, startPoint y: 132, endPoint x: 332, endPoint y: 101, distance: 56.4
click at [310, 101] on div ".deletable-edge-delete-btn { width: 20px; height: 20px; border: 0px solid #ffff…" at bounding box center [170, 142] width 279 height 266
drag, startPoint x: 283, startPoint y: 173, endPoint x: 352, endPoint y: 180, distance: 69.6
click at [352, 180] on div ".deletable-edge-delete-btn { width: 20px; height: 20px; border: 0px solid #ffff…" at bounding box center [290, 168] width 277 height 265
drag, startPoint x: 284, startPoint y: 175, endPoint x: 352, endPoint y: 180, distance: 67.8
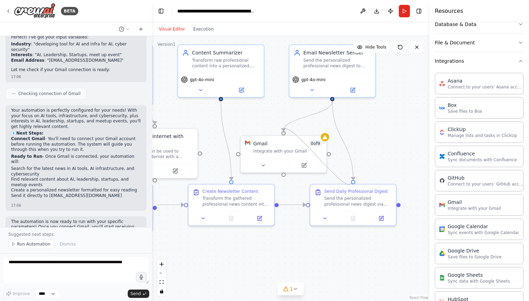
click at [352, 180] on div ".deletable-edge-delete-btn { width: 20px; height: 20px; border: 0px solid #ffff…" at bounding box center [290, 168] width 277 height 265
click at [318, 161] on button at bounding box center [303, 164] width 39 height 8
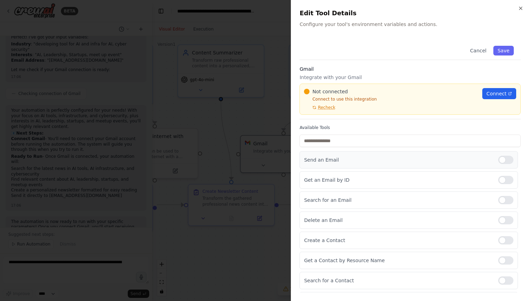
click at [498, 160] on div at bounding box center [505, 159] width 15 height 8
click at [492, 96] on span "Connect" at bounding box center [497, 93] width 20 height 7
click at [522, 7] on icon "button" at bounding box center [520, 8] width 3 height 3
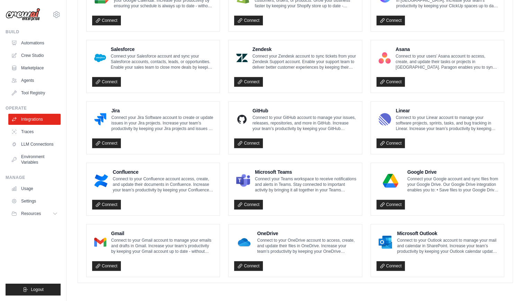
scroll to position [349, 0]
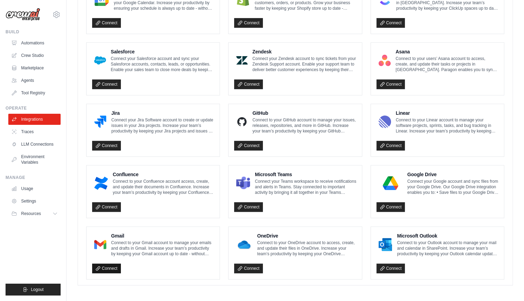
click at [105, 271] on link "Connect" at bounding box center [106, 268] width 29 height 10
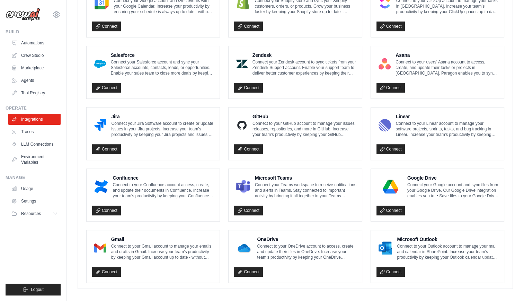
scroll to position [375, 0]
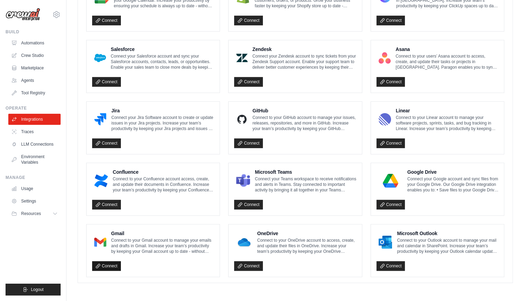
click at [103, 262] on link "Connect" at bounding box center [106, 266] width 29 height 10
click at [384, 261] on link "Connect" at bounding box center [390, 266] width 29 height 10
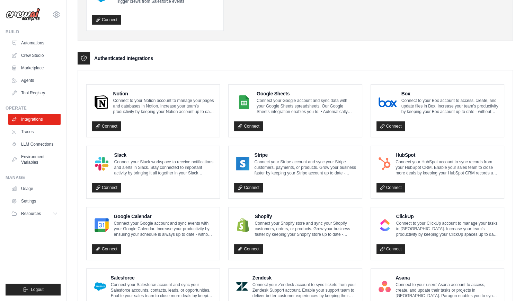
scroll to position [0, 0]
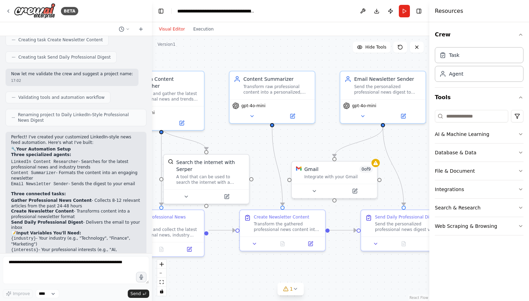
drag, startPoint x: 365, startPoint y: 268, endPoint x: 296, endPoint y: 269, distance: 68.2
click at [296, 269] on div ".deletable-edge-delete-btn { width: 20px; height: 20px; border: 0px solid #ffff…" at bounding box center [290, 168] width 277 height 265
click at [377, 165] on div at bounding box center [376, 162] width 8 height 8
click at [367, 172] on div "Gmail 0 of 9 Integrate with your Gmail" at bounding box center [339, 172] width 69 height 14
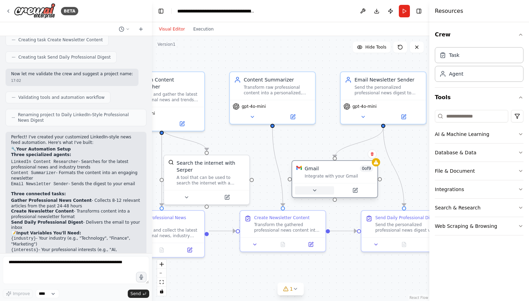
click at [319, 192] on button at bounding box center [314, 190] width 39 height 8
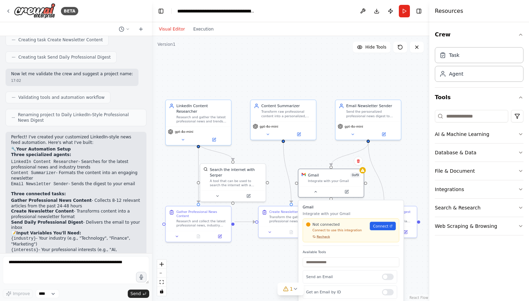
click at [321, 237] on span "Recheck" at bounding box center [324, 236] width 14 height 4
click at [386, 230] on div "Not connected Connect to use this integration Recheck Connect" at bounding box center [351, 230] width 90 height 17
click at [379, 226] on span "Connect" at bounding box center [380, 225] width 15 height 5
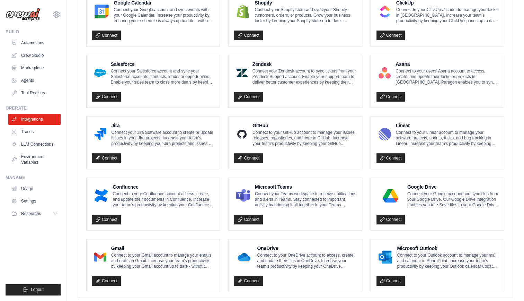
scroll to position [375, 0]
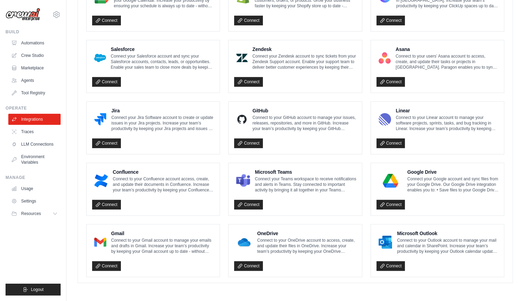
click at [108, 272] on div "Gmail Connect to your Gmail account to manage your emails and drafts in Gmail. …" at bounding box center [153, 250] width 133 height 52
click at [107, 268] on link "Connect" at bounding box center [106, 266] width 29 height 10
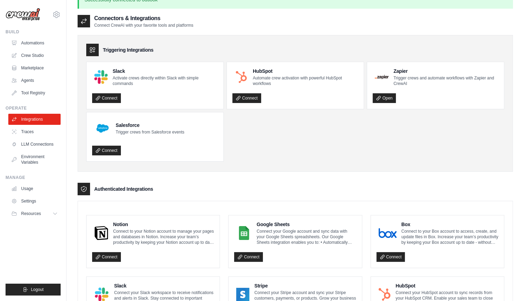
scroll to position [0, 0]
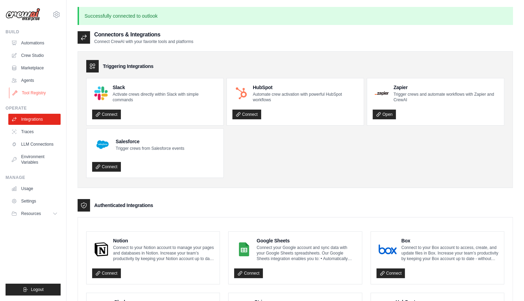
click at [39, 91] on link "Tool Registry" at bounding box center [35, 92] width 52 height 11
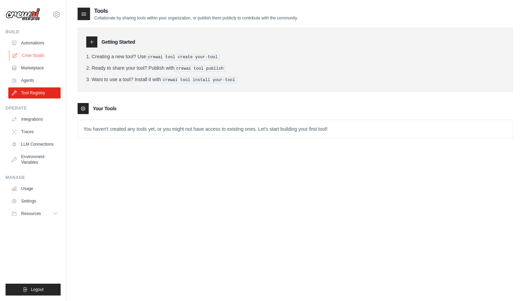
click at [37, 55] on link "Crew Studio" at bounding box center [35, 55] width 52 height 11
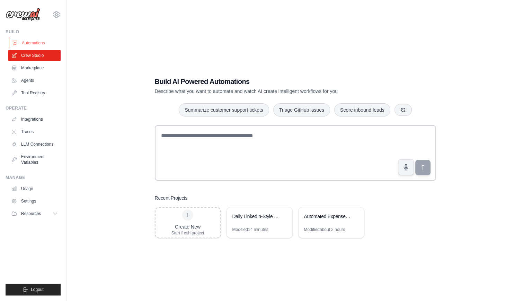
click at [35, 43] on link "Automations" at bounding box center [35, 42] width 52 height 11
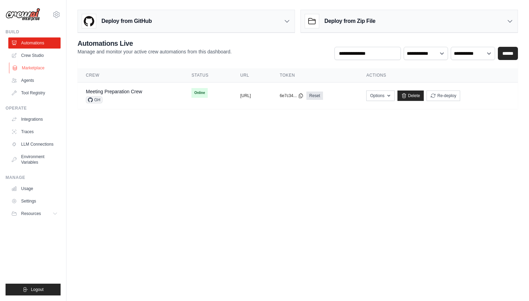
click at [35, 64] on link "Marketplace" at bounding box center [35, 67] width 52 height 11
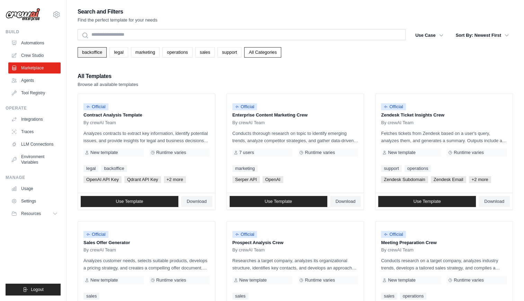
click at [90, 49] on link "backoffice" at bounding box center [92, 52] width 29 height 10
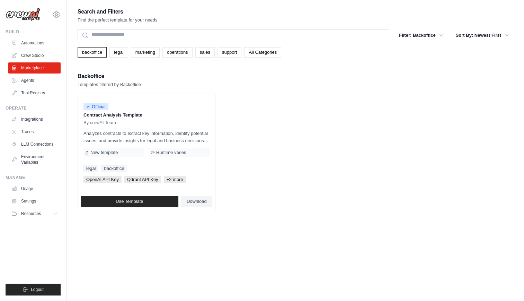
click at [131, 53] on div "backoffice legal marketing operations sales support All Categories" at bounding box center [295, 52] width 435 height 10
click at [143, 52] on link "marketing" at bounding box center [145, 52] width 29 height 10
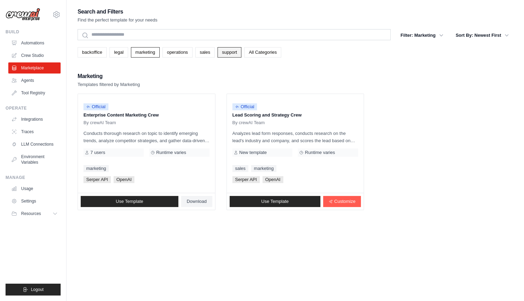
click at [236, 52] on link "support" at bounding box center [229, 52] width 24 height 10
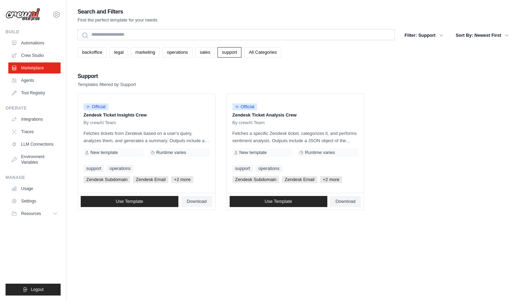
click at [268, 52] on link "All Categories" at bounding box center [262, 52] width 37 height 10
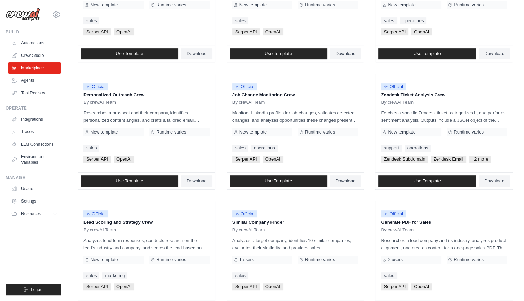
scroll to position [340, 0]
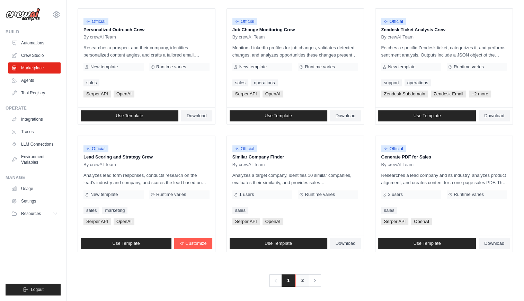
click at [303, 278] on link "2" at bounding box center [302, 280] width 14 height 12
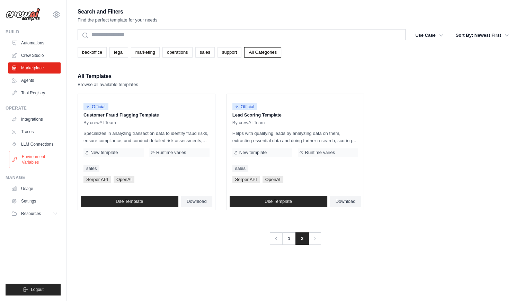
click at [49, 162] on link "Environment Variables" at bounding box center [35, 159] width 52 height 17
